Goal: Task Accomplishment & Management: Use online tool/utility

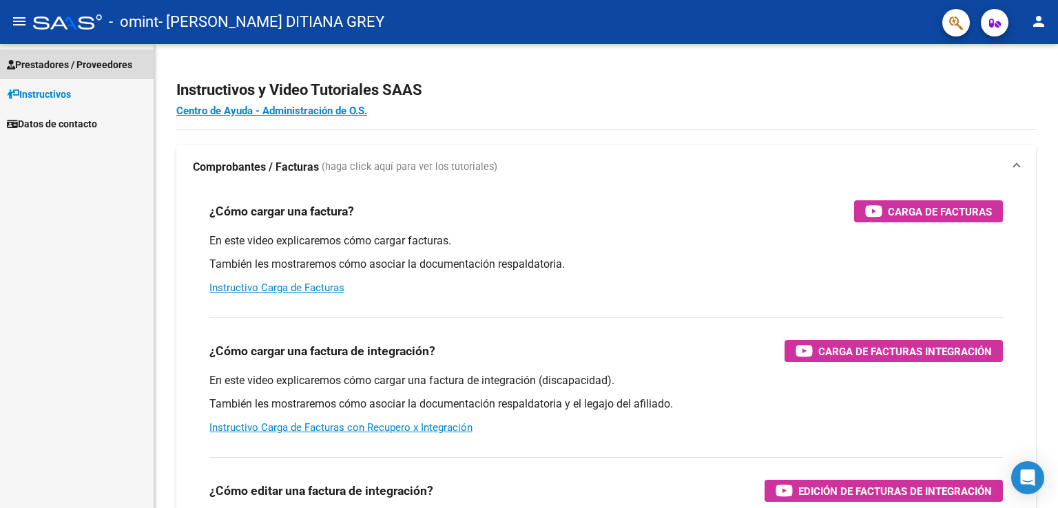
click at [88, 66] on span "Prestadores / Proveedores" at bounding box center [69, 64] width 125 height 15
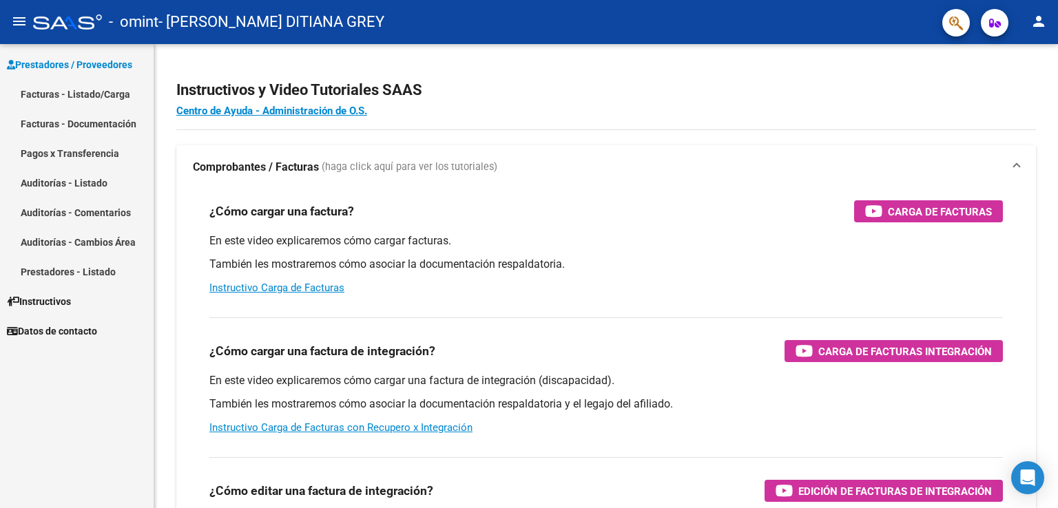
click at [102, 87] on link "Facturas - Listado/Carga" at bounding box center [77, 94] width 154 height 30
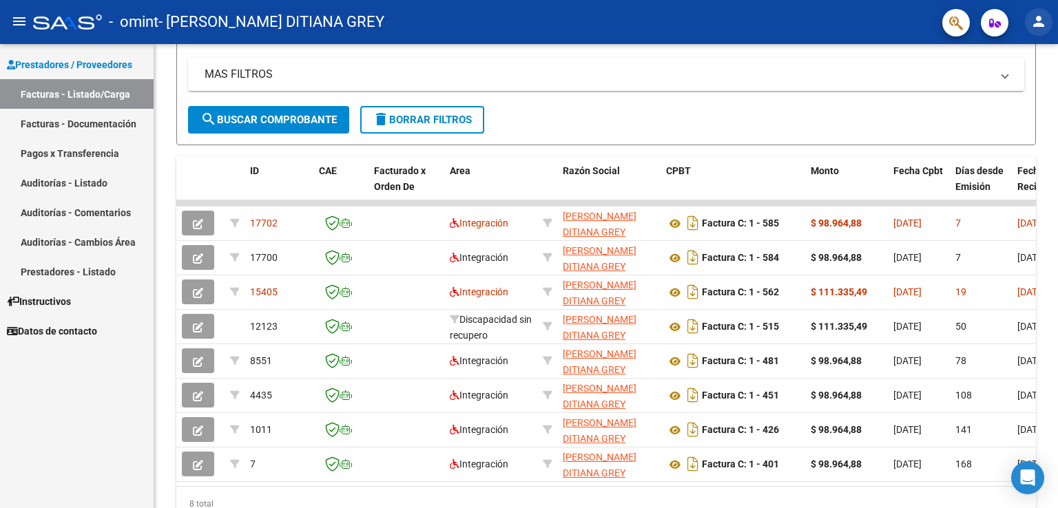
click at [1045, 17] on mat-icon "person" at bounding box center [1038, 21] width 17 height 17
click at [996, 94] on button "exit_to_app Salir" at bounding box center [1010, 90] width 84 height 33
